Goal: Information Seeking & Learning: Learn about a topic

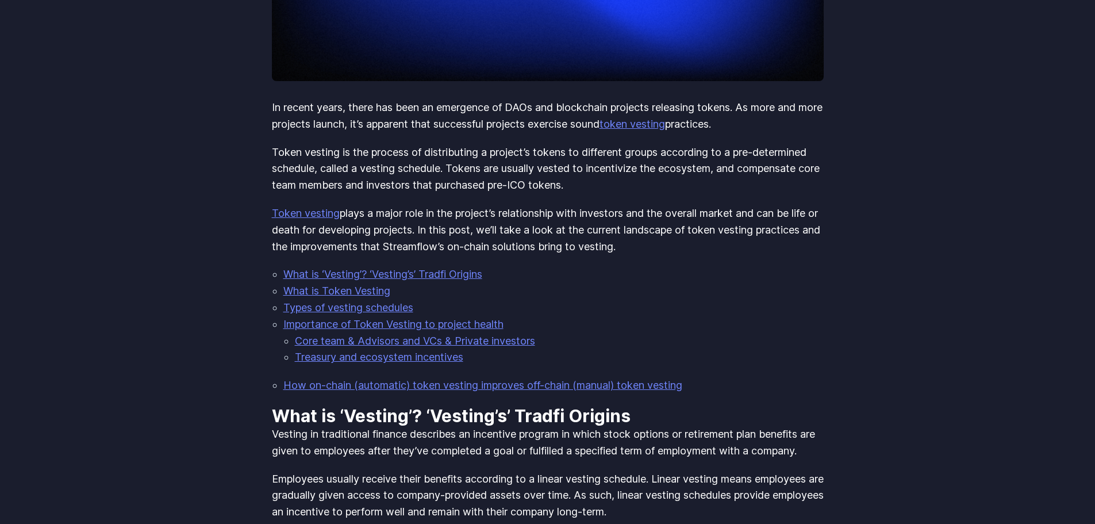
scroll to position [345, 0]
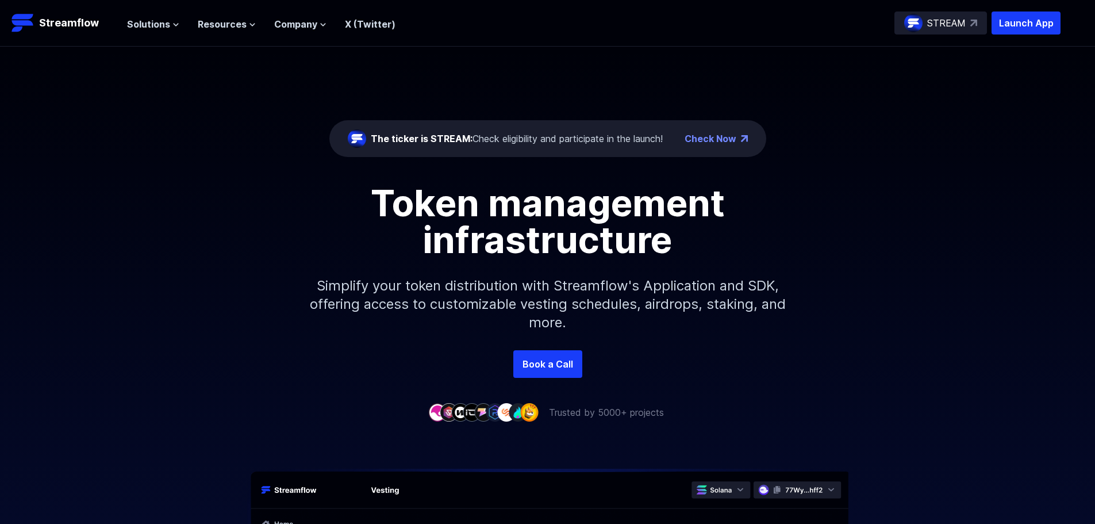
scroll to position [58, 0]
